Goal: Task Accomplishment & Management: Use online tool/utility

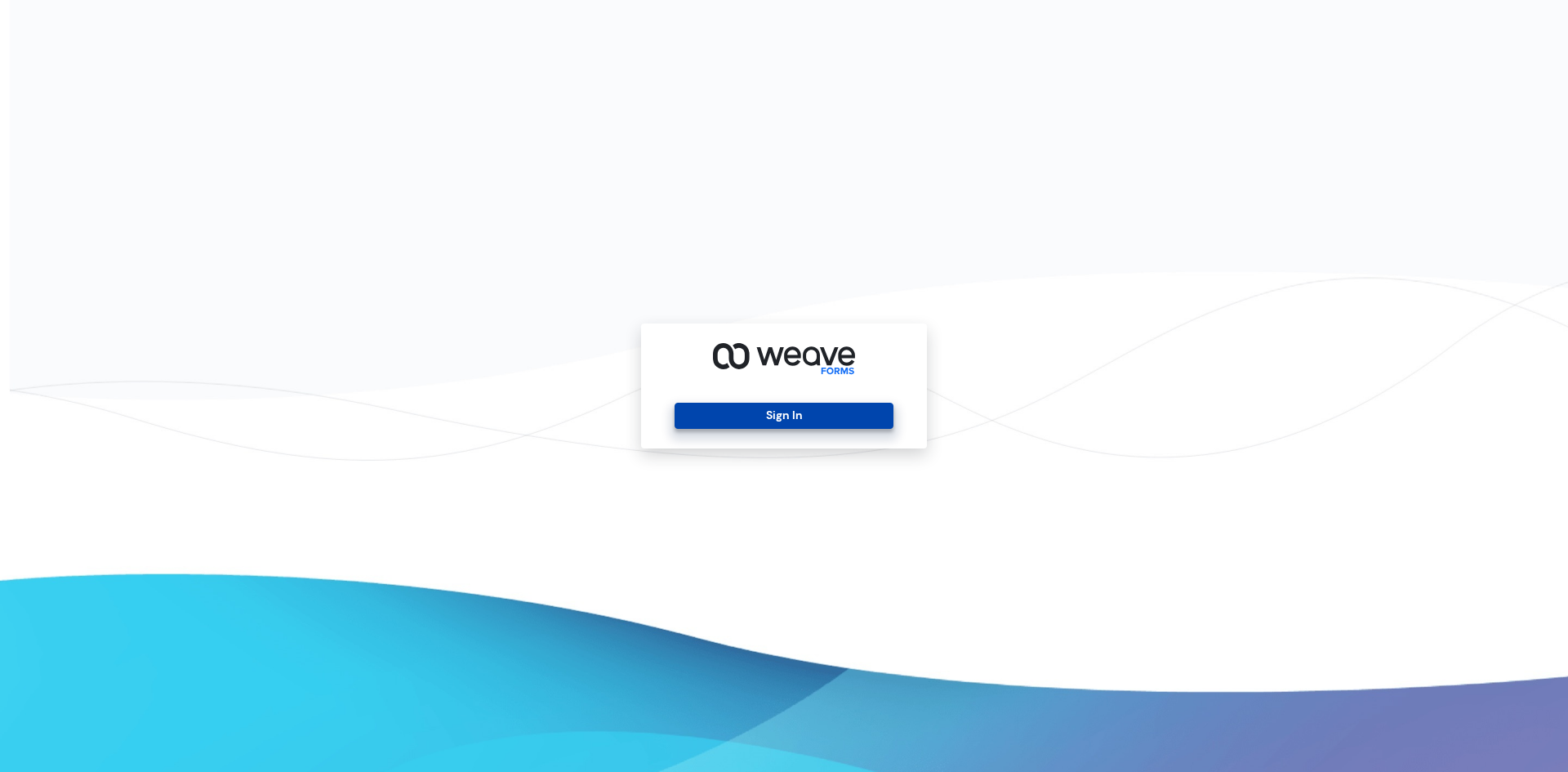
click at [757, 410] on button "Sign In" at bounding box center [783, 416] width 218 height 27
click at [765, 397] on div "Sign In" at bounding box center [784, 386] width 286 height 125
click at [757, 408] on button "Sign In" at bounding box center [783, 416] width 218 height 27
